Goal: Transaction & Acquisition: Purchase product/service

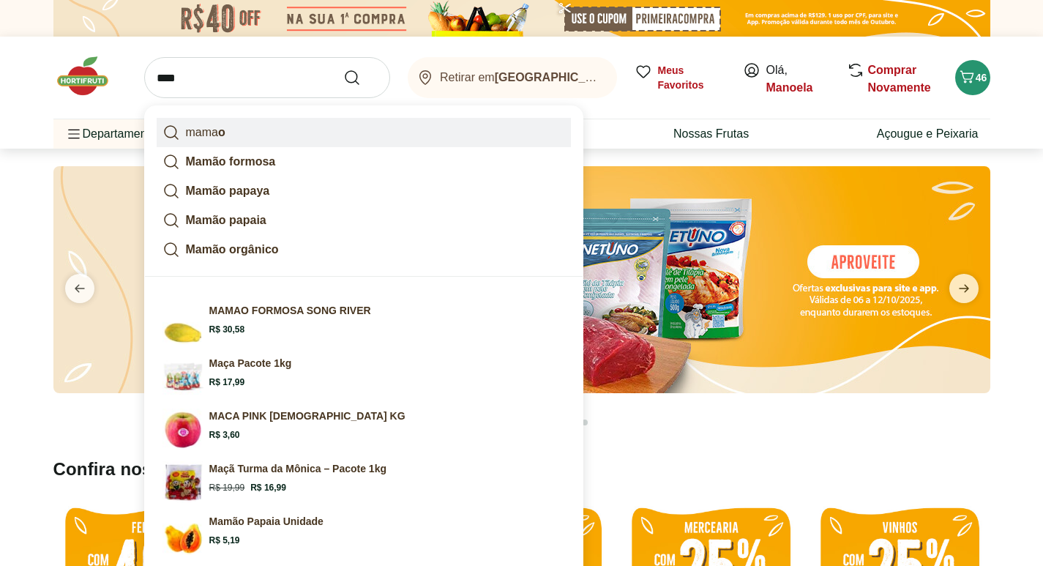
click at [230, 132] on link "mama o" at bounding box center [364, 132] width 414 height 29
type input "*****"
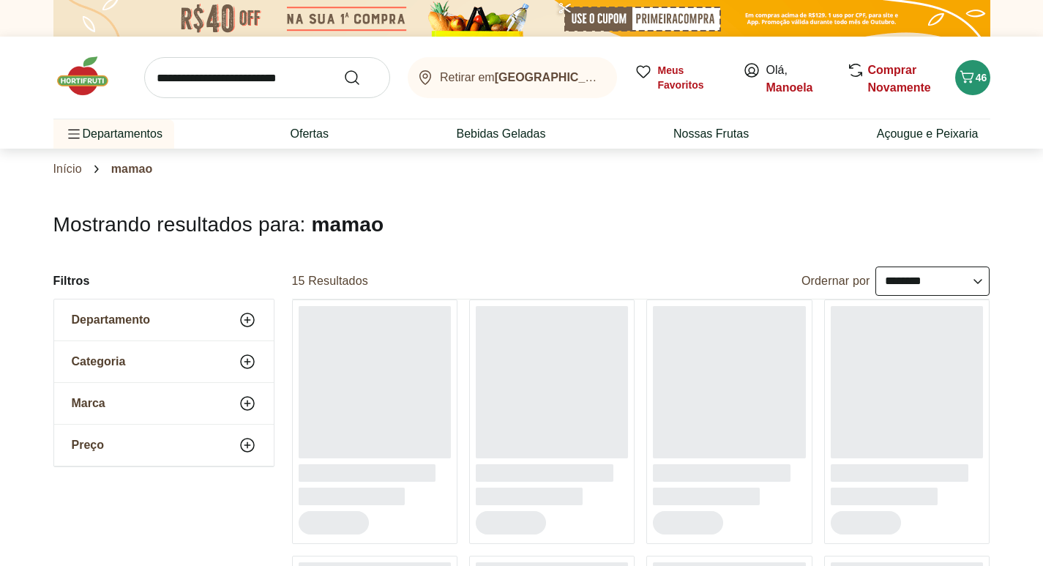
select select "**********"
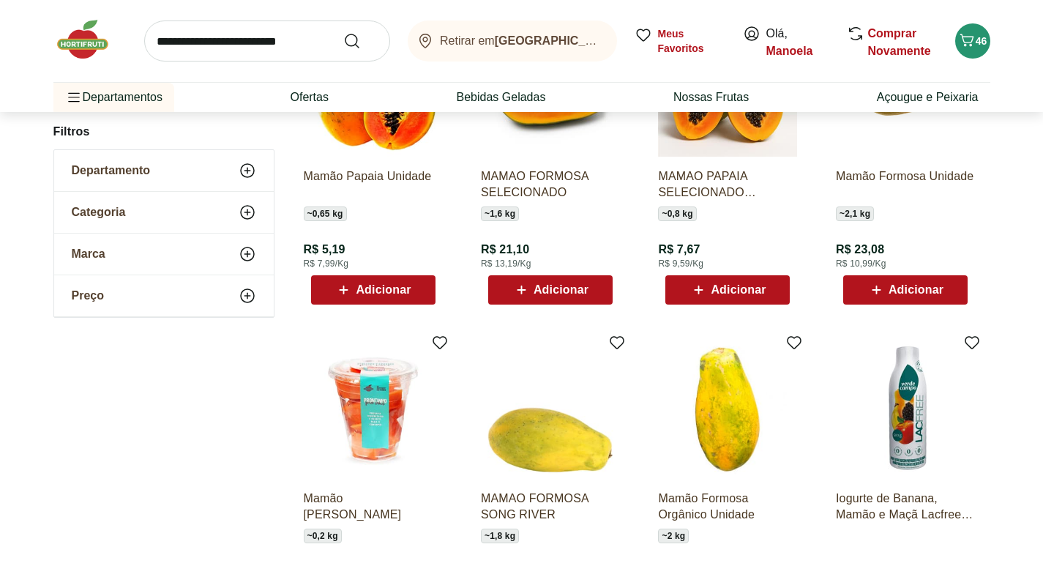
scroll to position [293, 0]
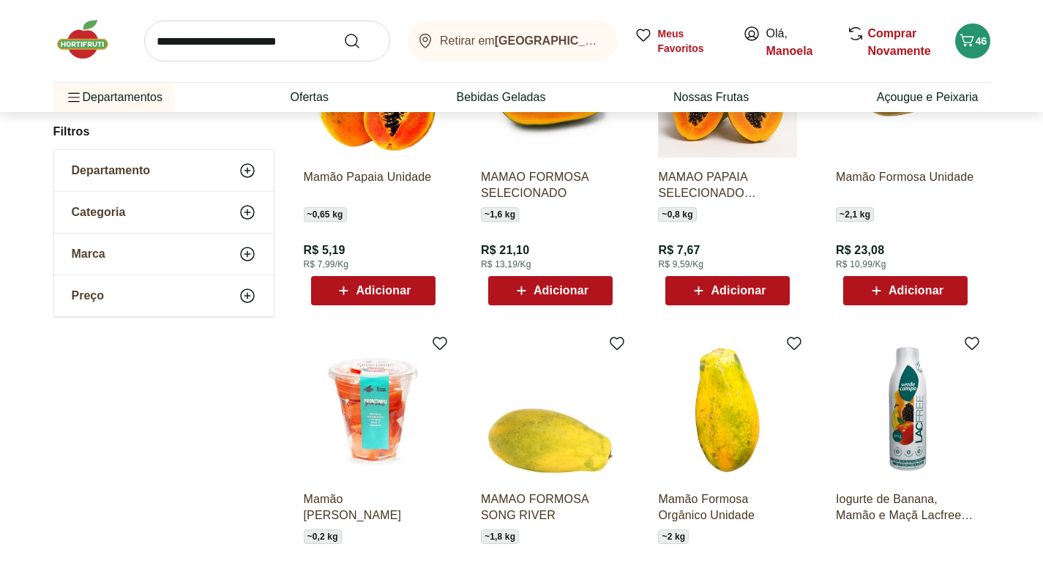
click at [740, 300] on div "Adicionar" at bounding box center [727, 290] width 101 height 26
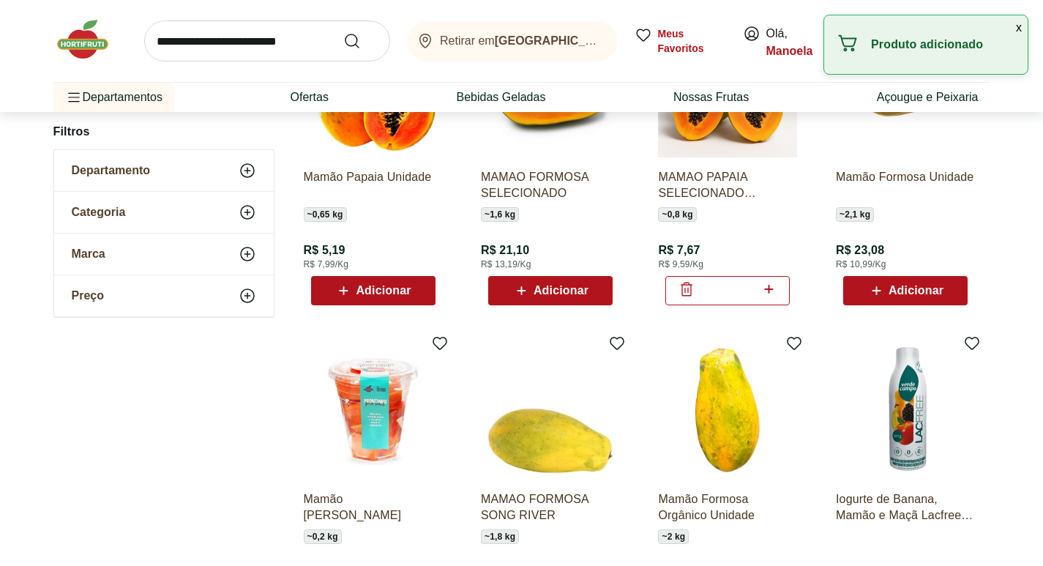
click at [773, 288] on icon at bounding box center [769, 289] width 18 height 18
type input "*"
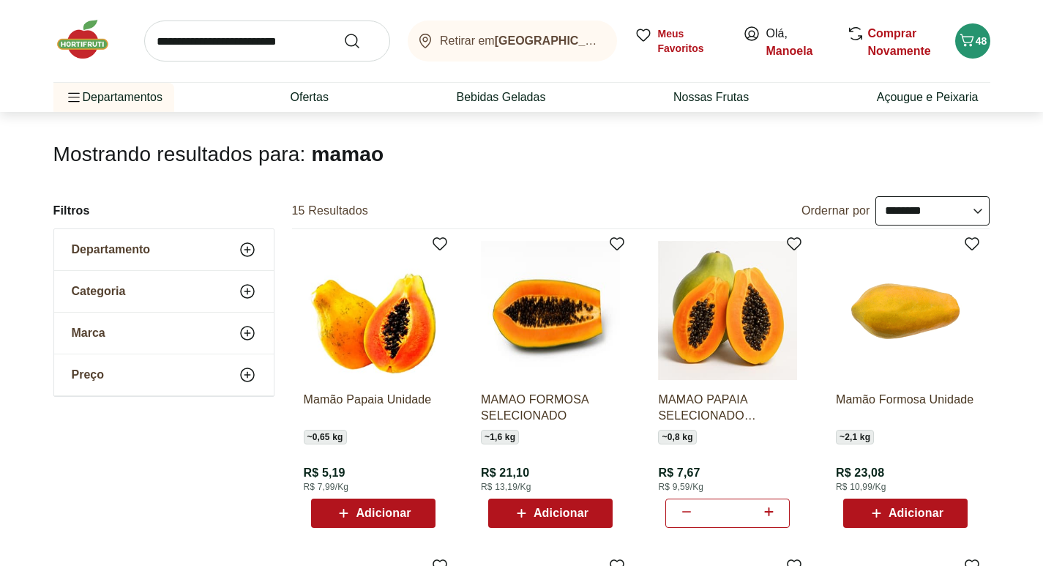
scroll to position [0, 0]
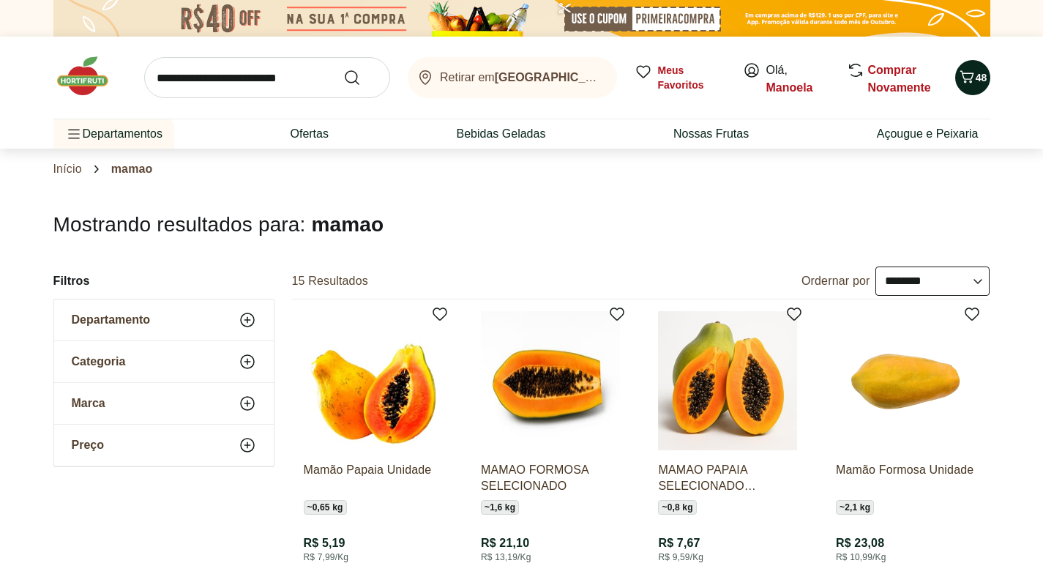
click at [977, 79] on span "48" at bounding box center [982, 78] width 12 height 12
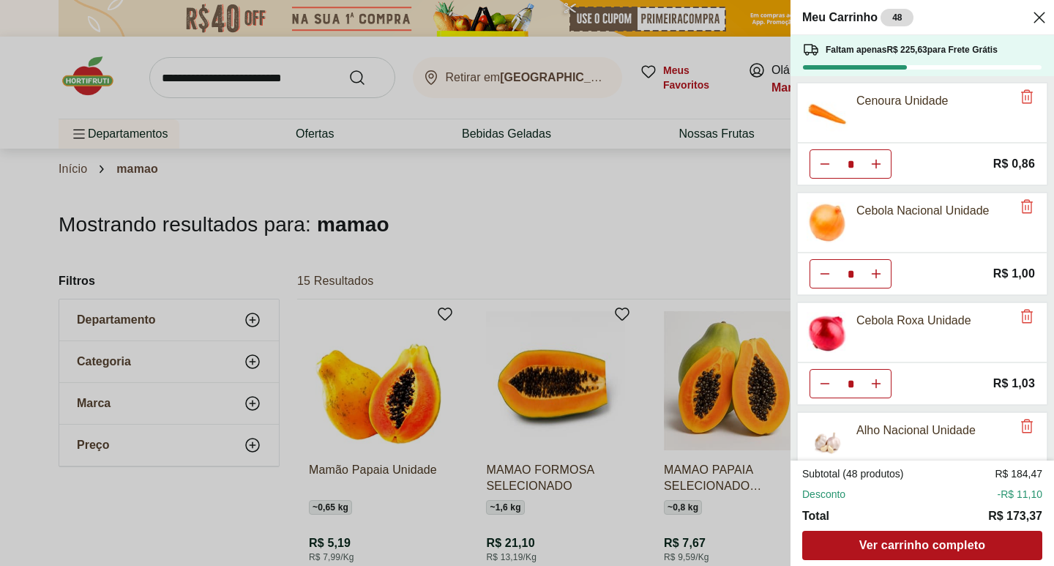
click at [480, 226] on div "Meu Carrinho 48 Faltam apenas R$ 225,63 para Frete Grátis Cenoura Unidade * Pri…" at bounding box center [527, 283] width 1054 height 566
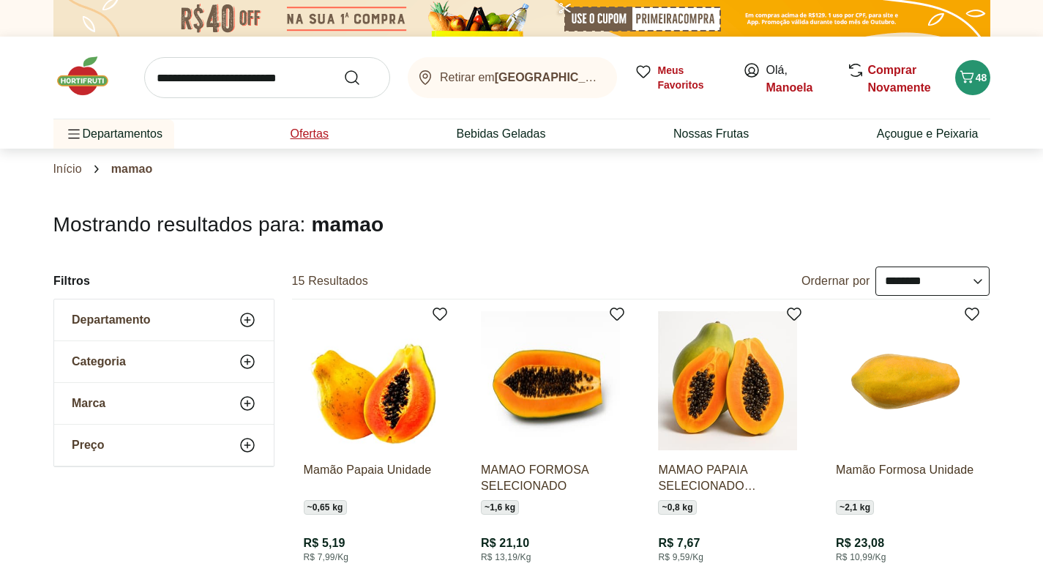
click at [304, 135] on link "Ofertas" at bounding box center [309, 134] width 38 height 18
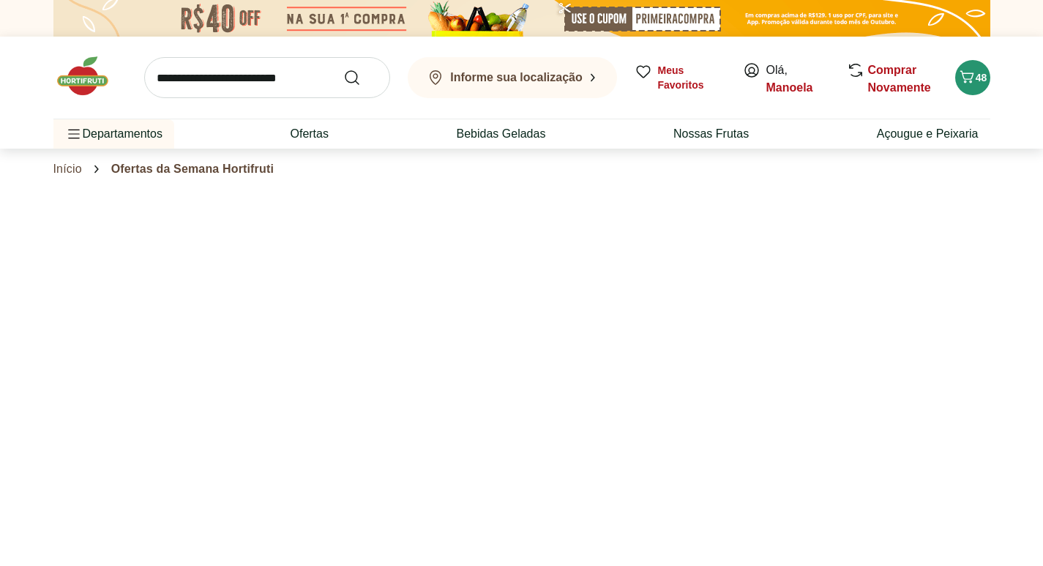
select select "**********"
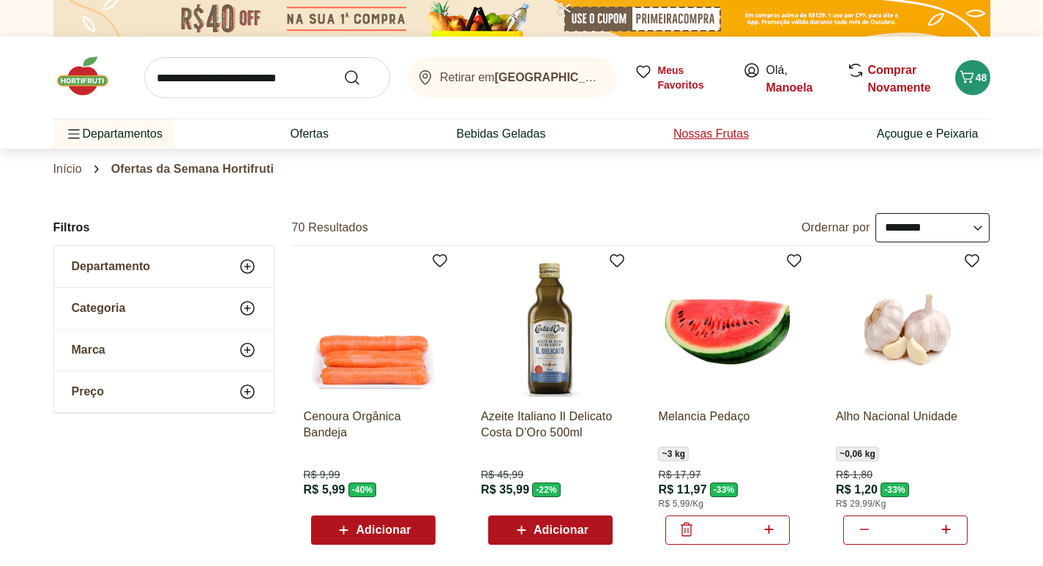
click at [679, 138] on link "Nossas Frutas" at bounding box center [710, 134] width 75 height 18
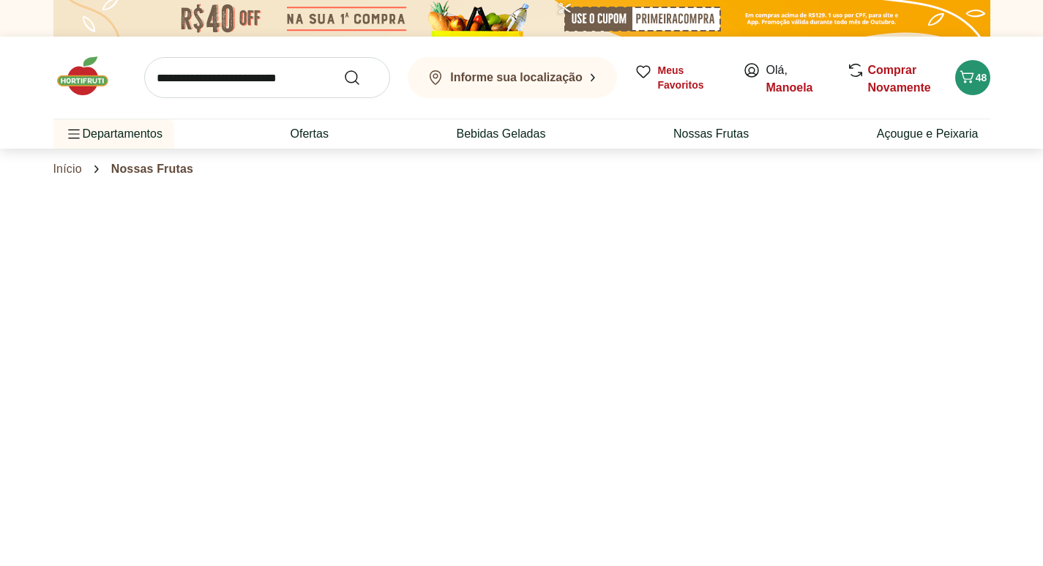
select select "**********"
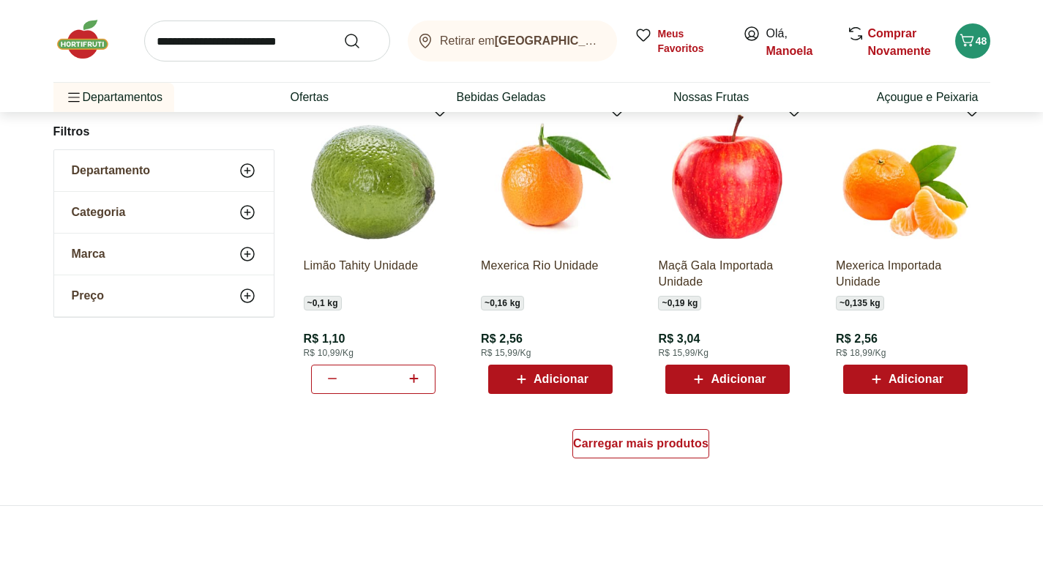
scroll to position [878, 0]
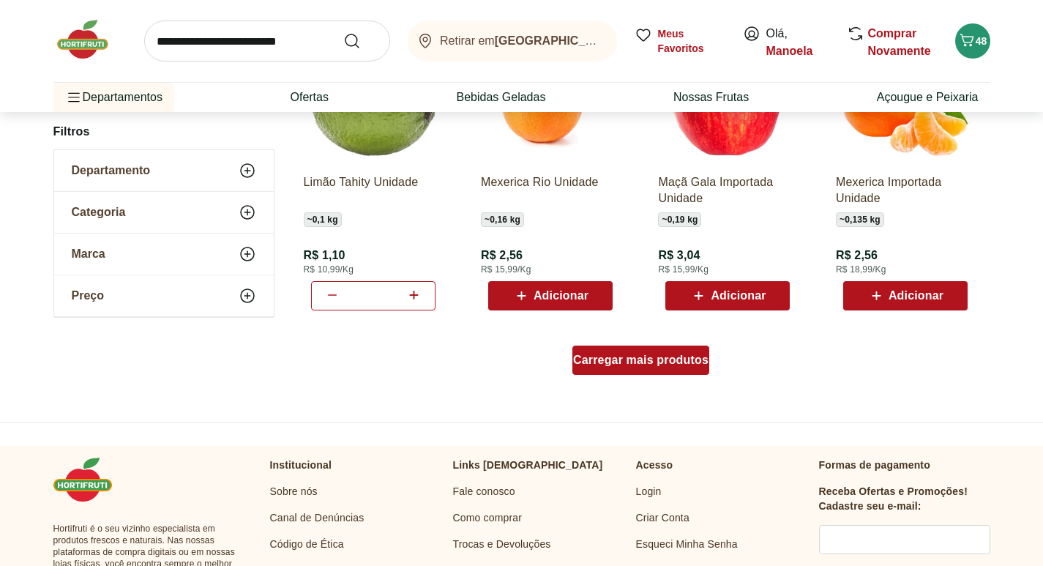
click at [644, 378] on link "Carregar mais produtos" at bounding box center [640, 362] width 137 height 35
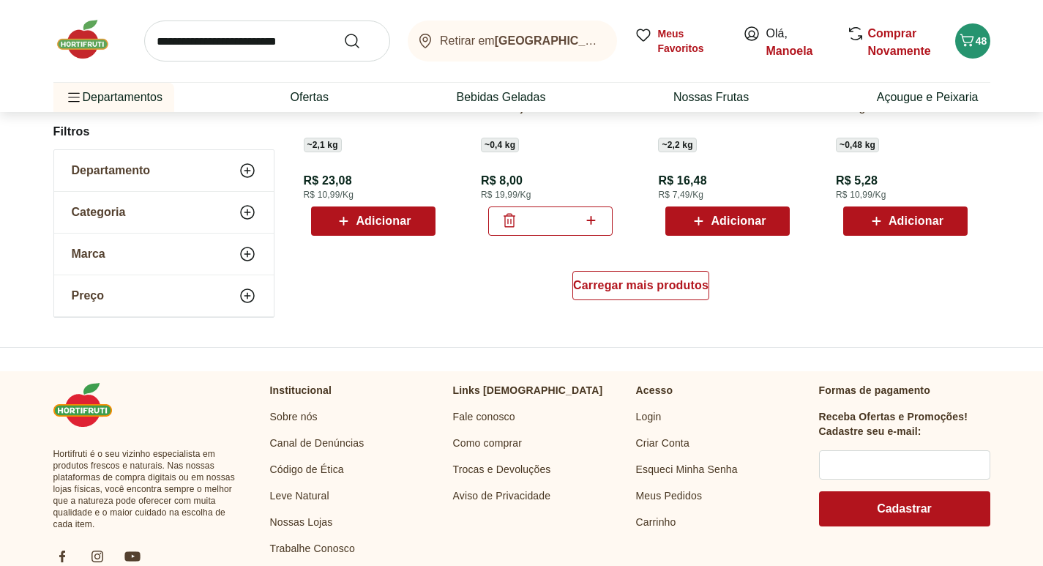
scroll to position [1903, 0]
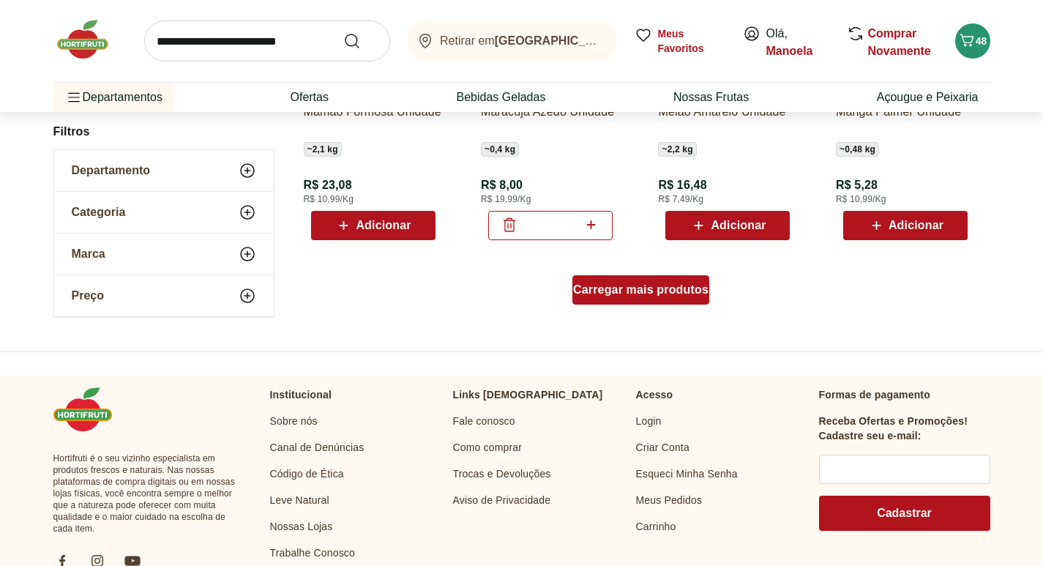
click at [664, 302] on div "Carregar mais produtos" at bounding box center [640, 289] width 137 height 29
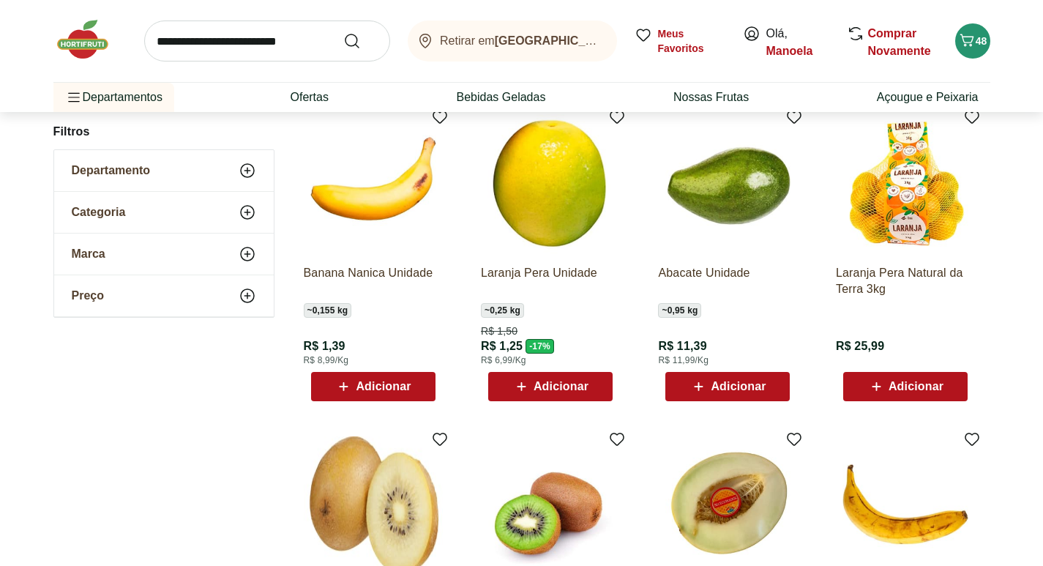
scroll to position [805, 0]
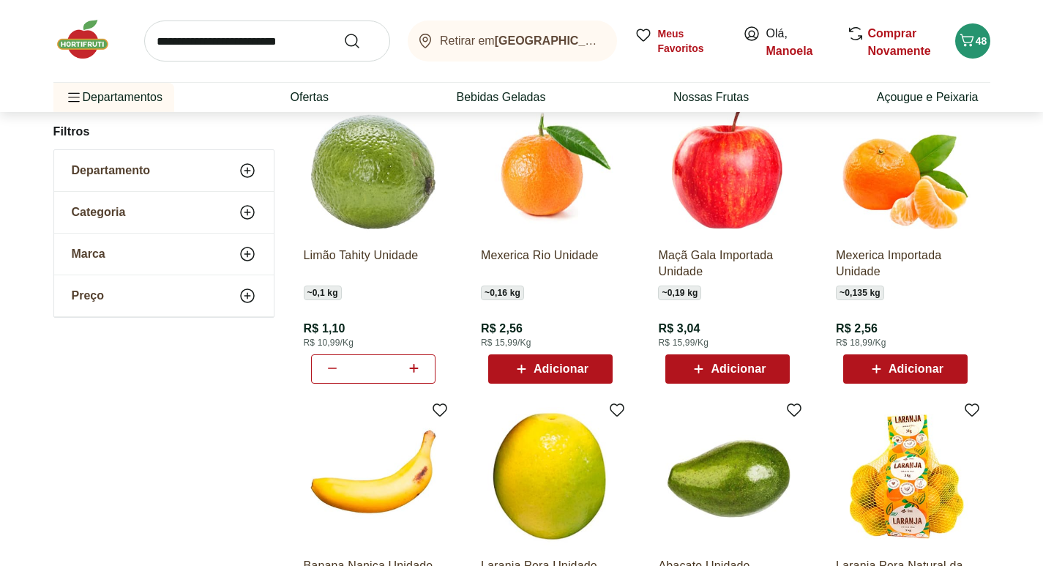
click at [253, 171] on use at bounding box center [248, 171] width 18 height 18
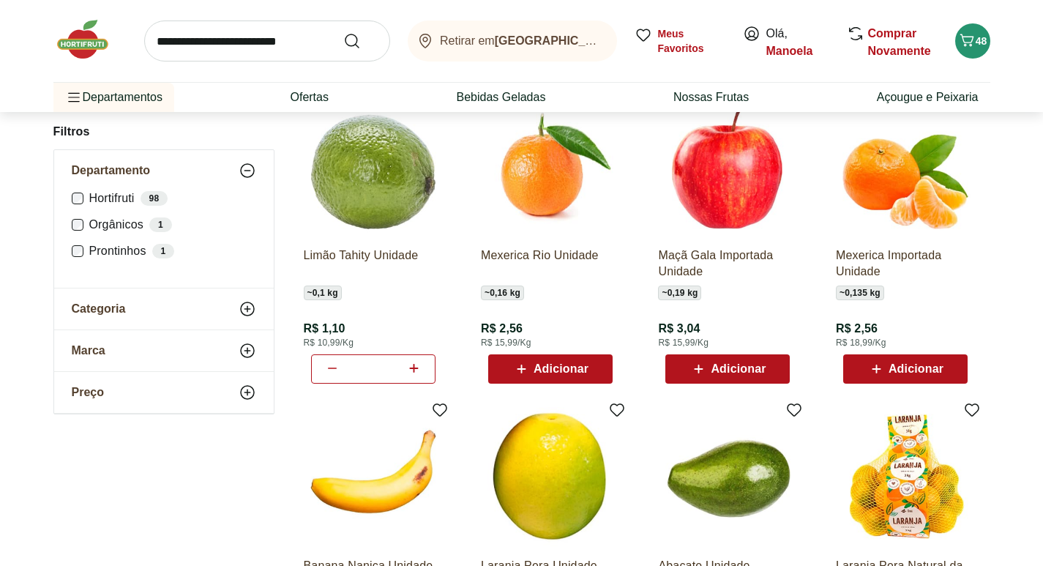
click at [122, 203] on label "Hortifruti 98" at bounding box center [172, 198] width 167 height 15
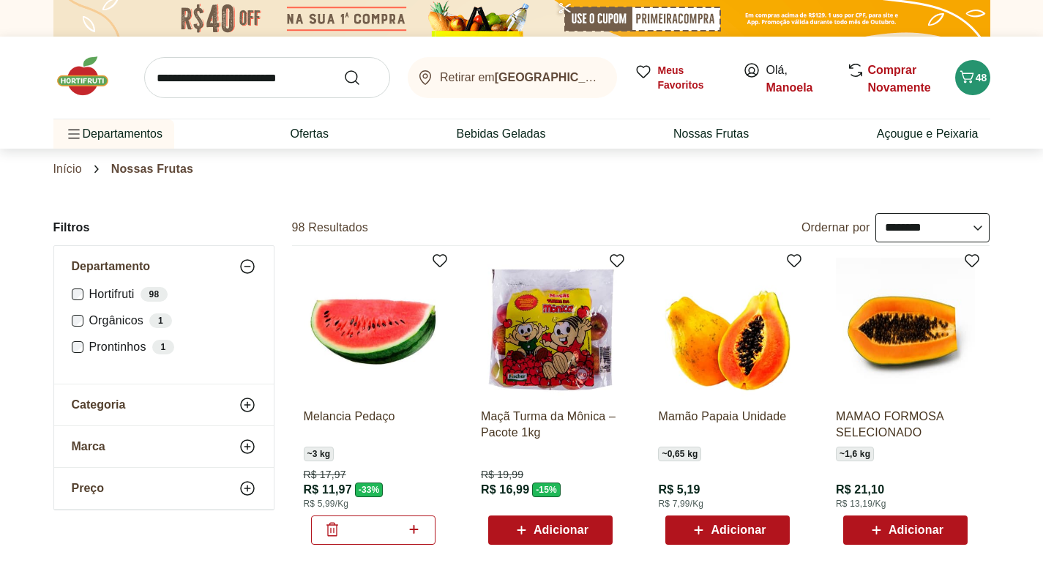
click at [153, 397] on div "Categoria" at bounding box center [164, 404] width 220 height 41
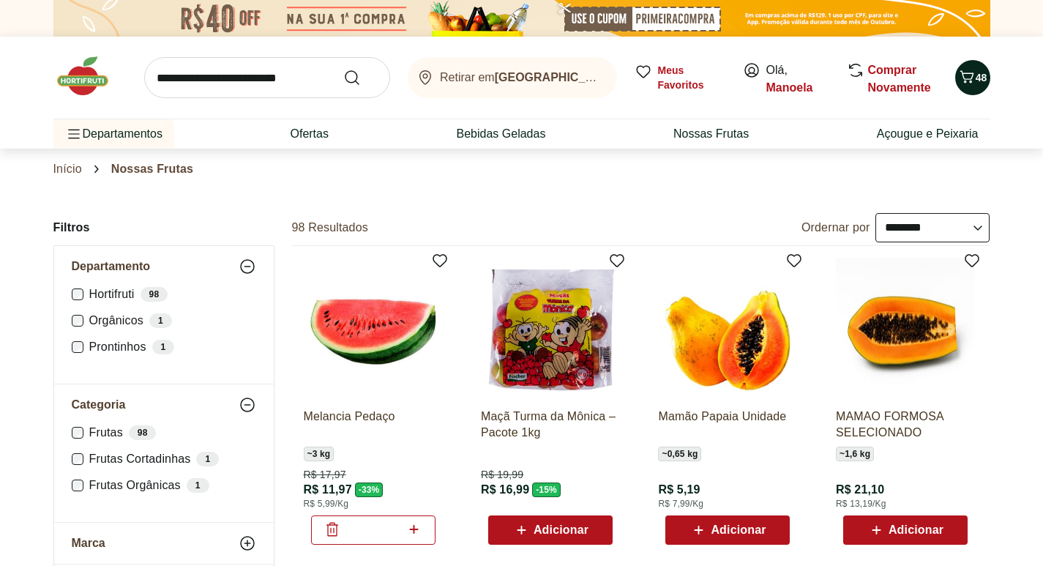
click at [965, 73] on icon "Carrinho" at bounding box center [967, 76] width 14 height 12
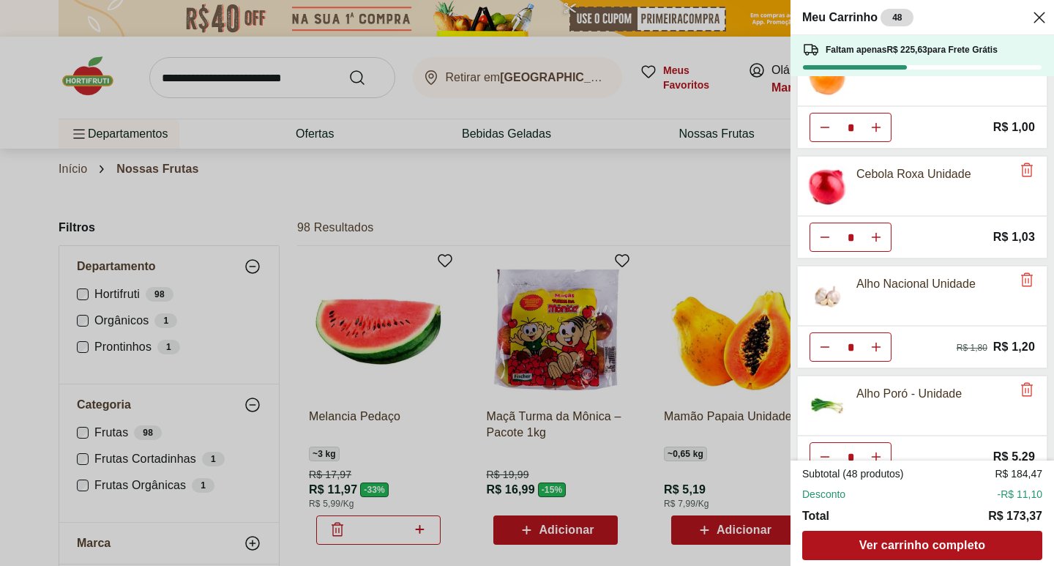
scroll to position [220, 0]
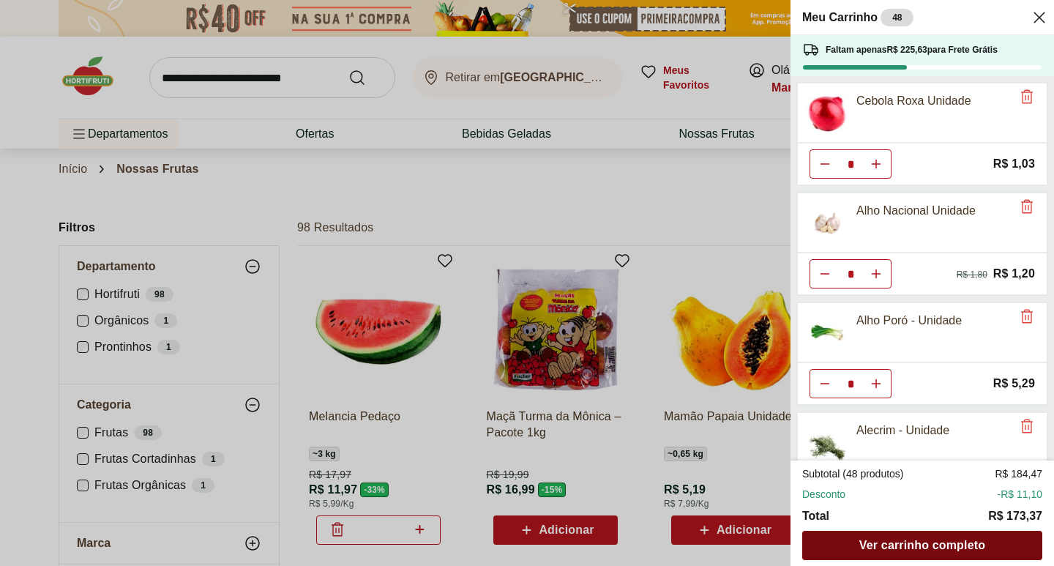
click at [917, 547] on span "Ver carrinho completo" at bounding box center [922, 545] width 126 height 12
